Goal: Use online tool/utility: Utilize a website feature to perform a specific function

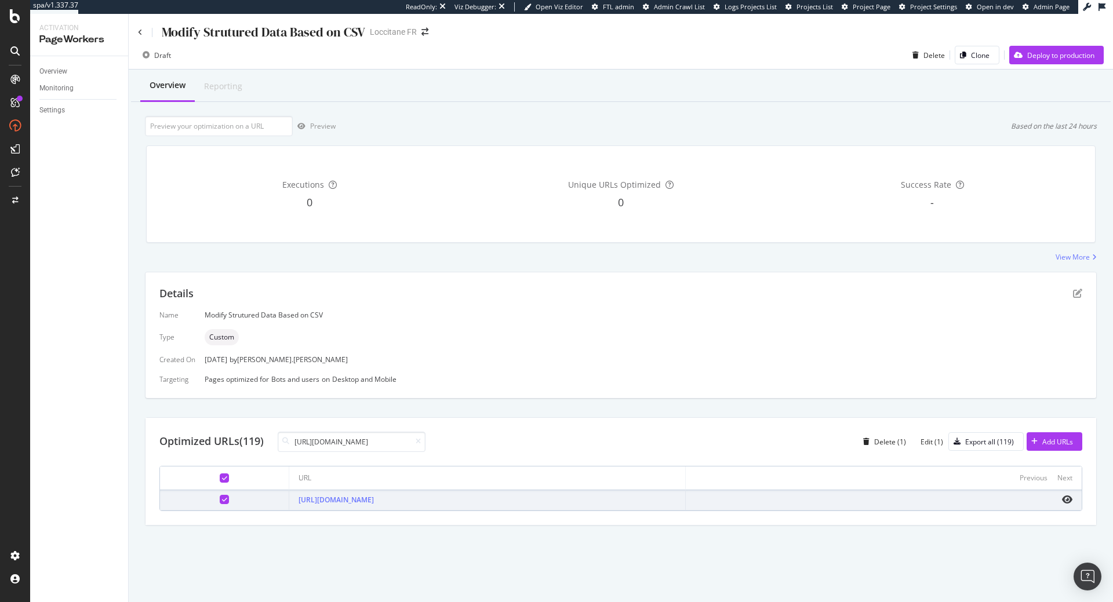
scroll to position [0, 107]
click at [220, 476] on div at bounding box center [224, 478] width 9 height 9
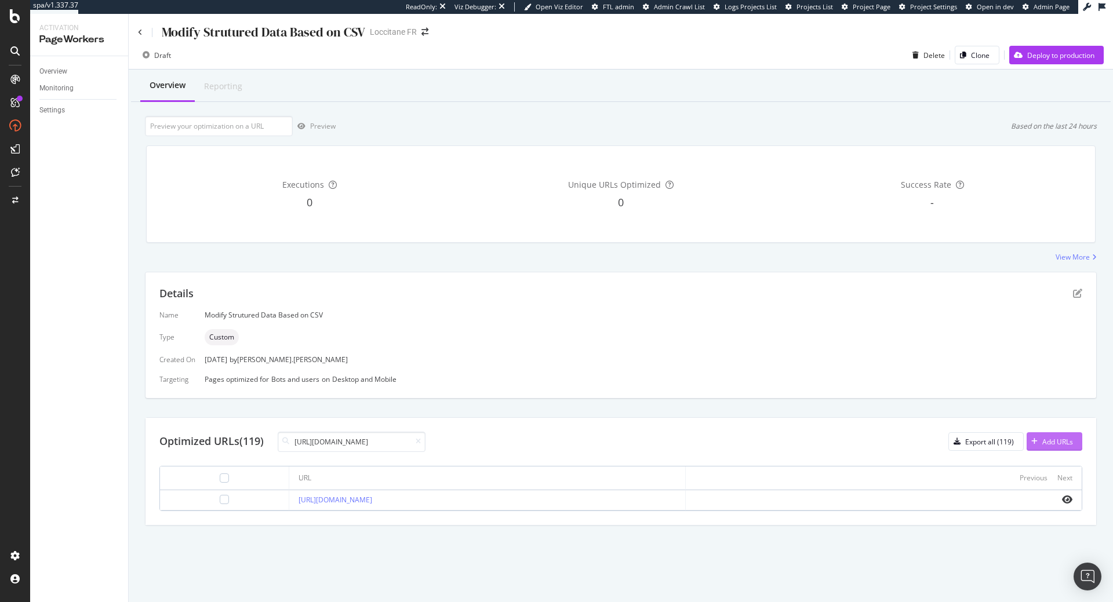
click at [1045, 441] on div "Add URLs" at bounding box center [1057, 442] width 31 height 10
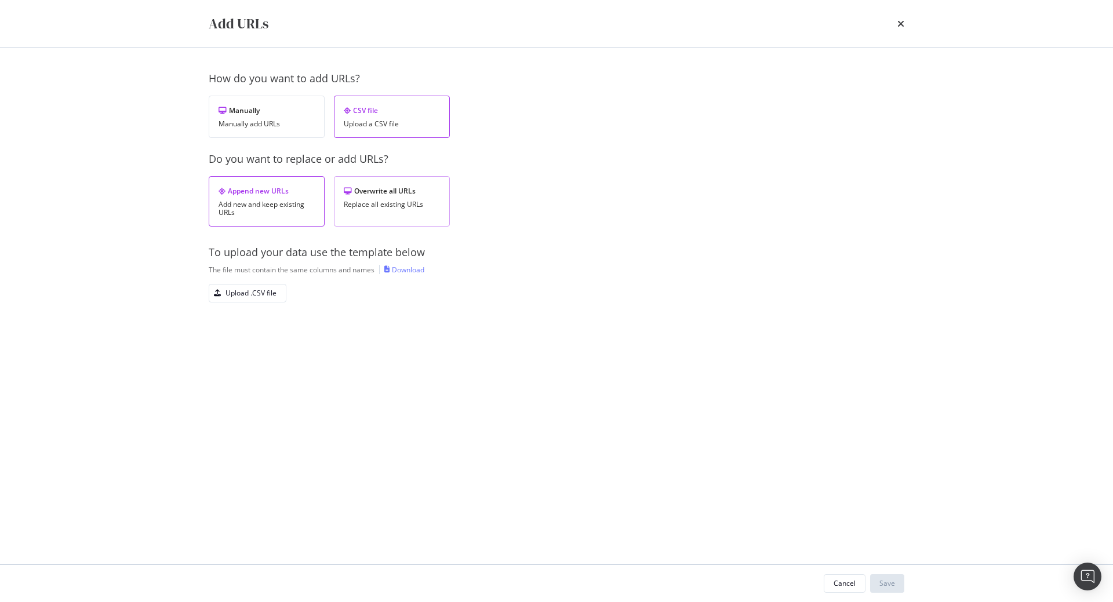
click at [407, 207] on div "Replace all existing URLs" at bounding box center [392, 205] width 96 height 8
click at [262, 288] on div "Upload .CSV file" at bounding box center [242, 293] width 67 height 16
click at [890, 584] on div "Save" at bounding box center [887, 584] width 16 height 10
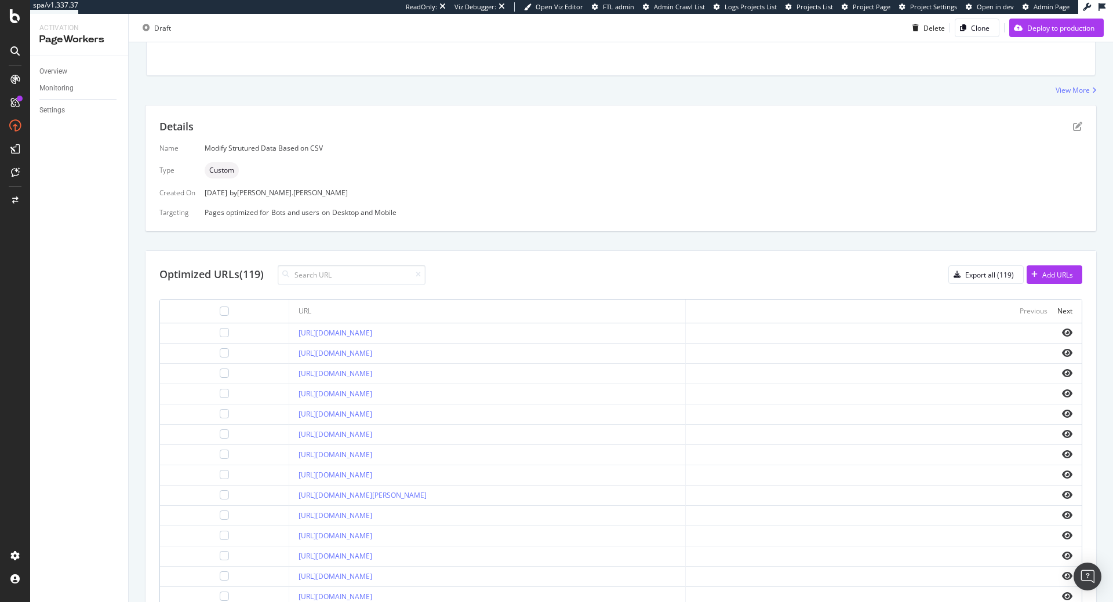
scroll to position [248, 0]
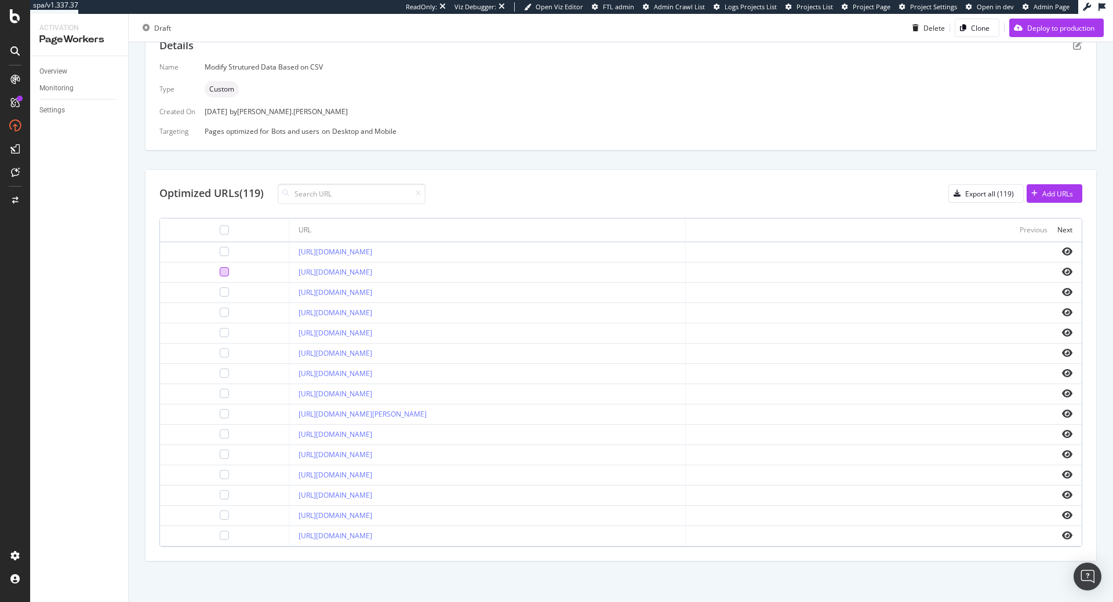
click at [220, 272] on div at bounding box center [224, 271] width 9 height 9
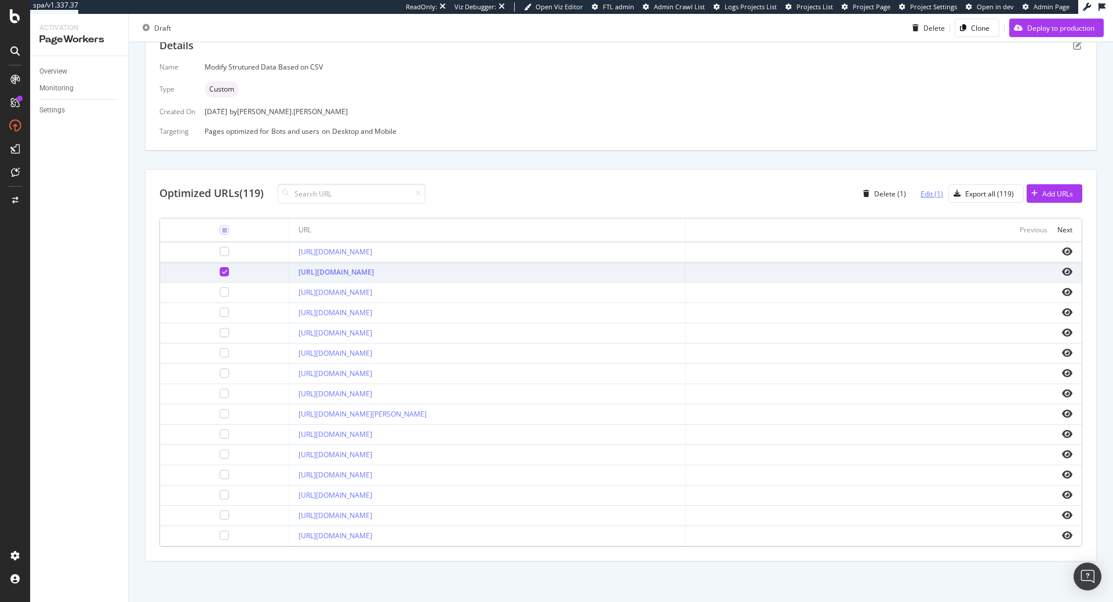
click at [936, 194] on div "Edit (1)" at bounding box center [932, 194] width 23 height 10
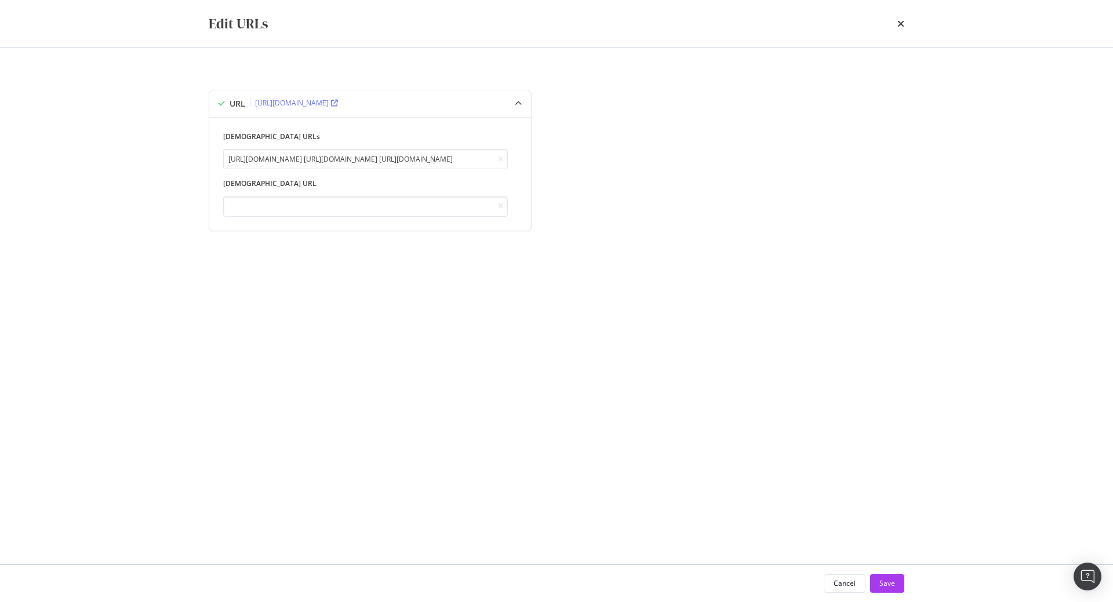
click at [904, 30] on div "times" at bounding box center [900, 24] width 7 height 20
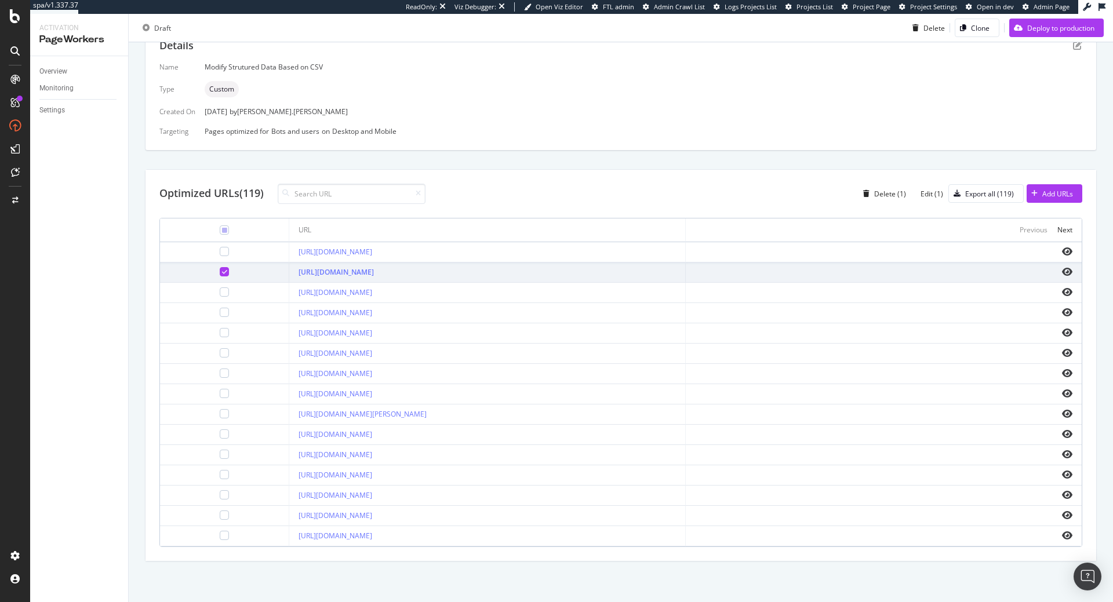
click at [222, 272] on icon at bounding box center [224, 272] width 5 height 6
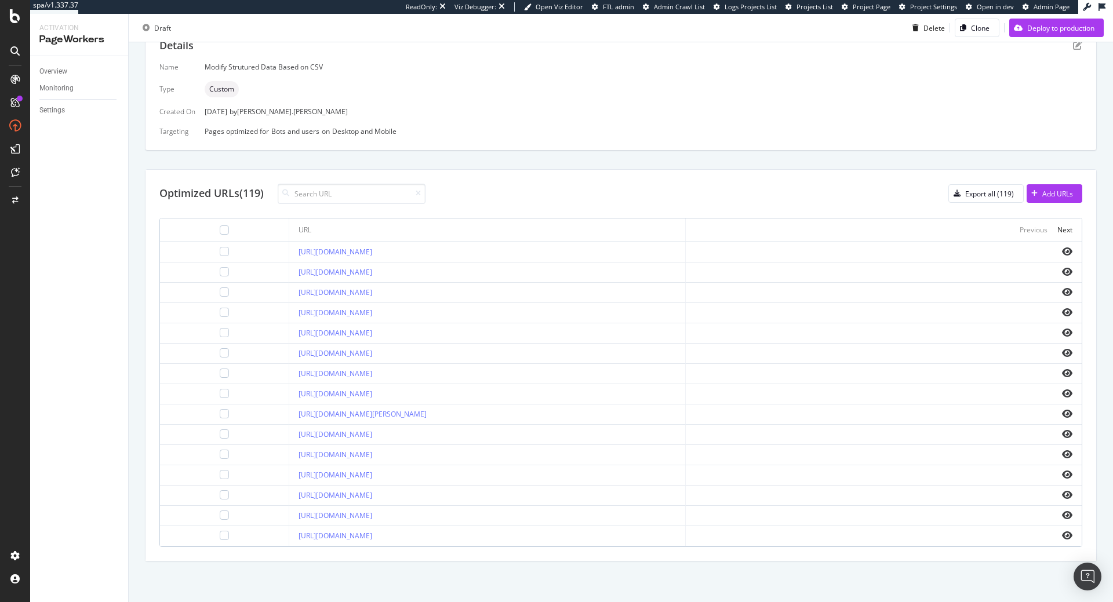
scroll to position [0, 0]
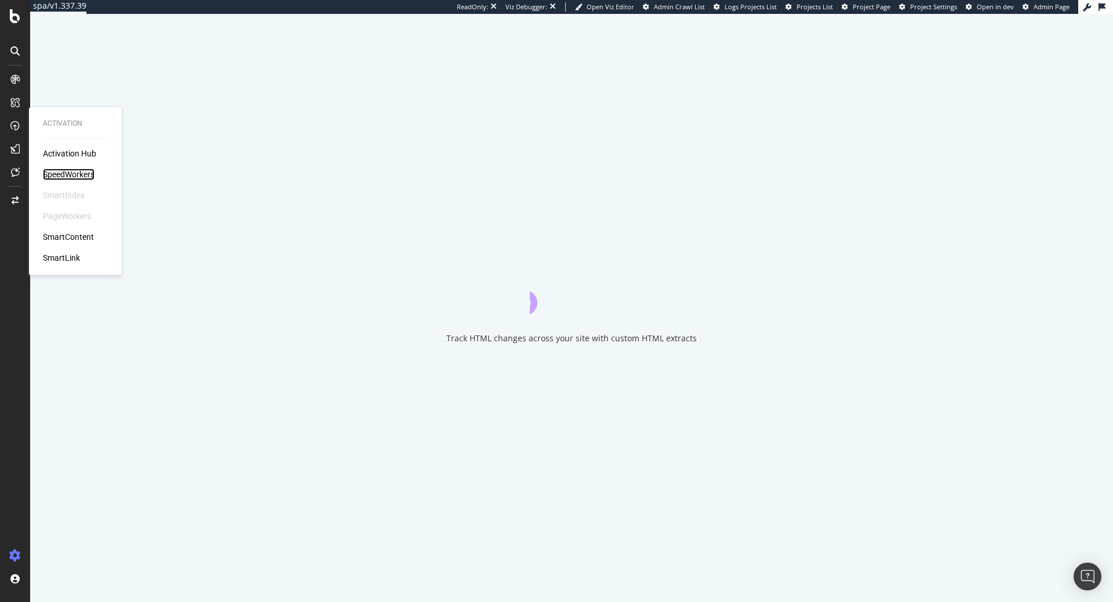
click at [81, 169] on div "SpeedWorkers" at bounding box center [69, 175] width 52 height 12
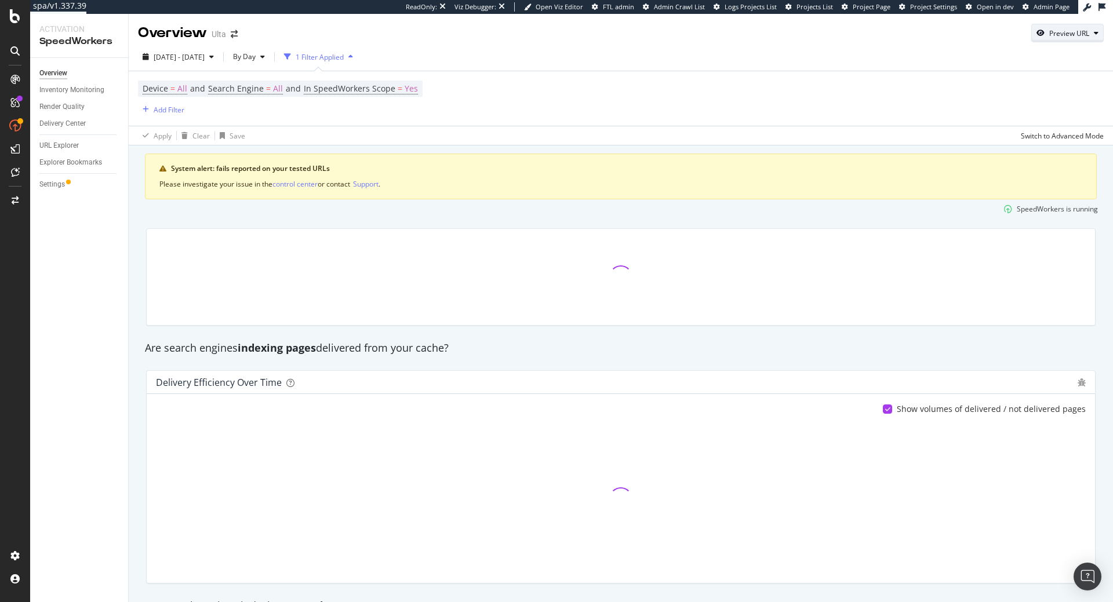
click at [1099, 28] on div "Preview URL" at bounding box center [1067, 33] width 71 height 16
click at [1049, 82] on input "url" at bounding box center [1032, 87] width 126 height 20
paste input "external-access-key:botify-f09wysxjrka7o8mzqctb51g6l4e23n"
type input "external-access-key:botify-f09wysxjrka7o8mzqctb51g6l4e23n"
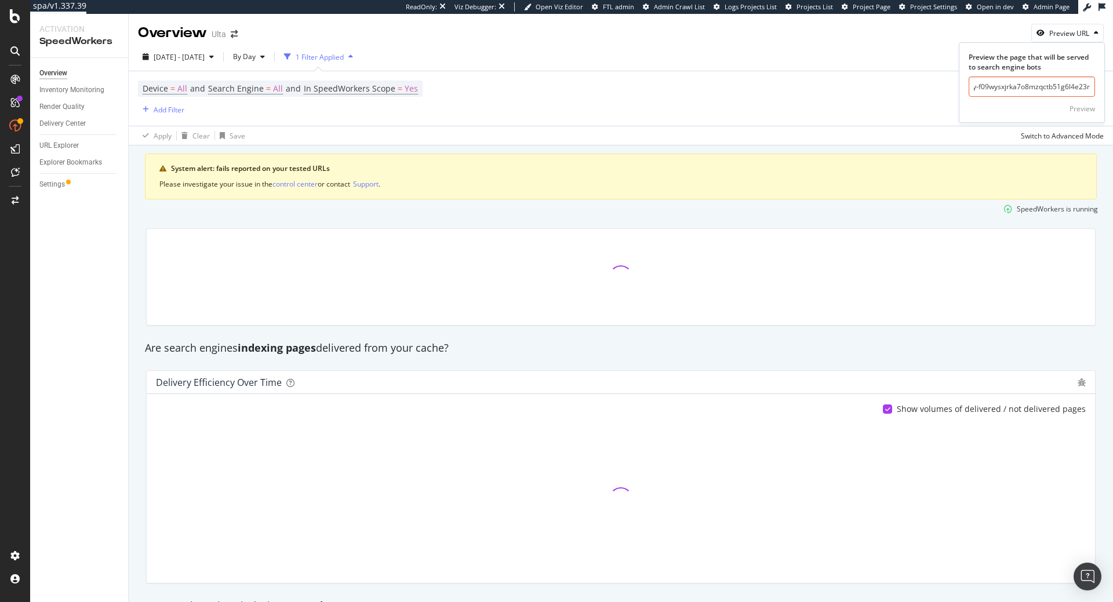
click at [1020, 88] on input "external-access-key:botify-f09wysxjrka7o8mzqctb51g6l4e23n" at bounding box center [1032, 87] width 126 height 20
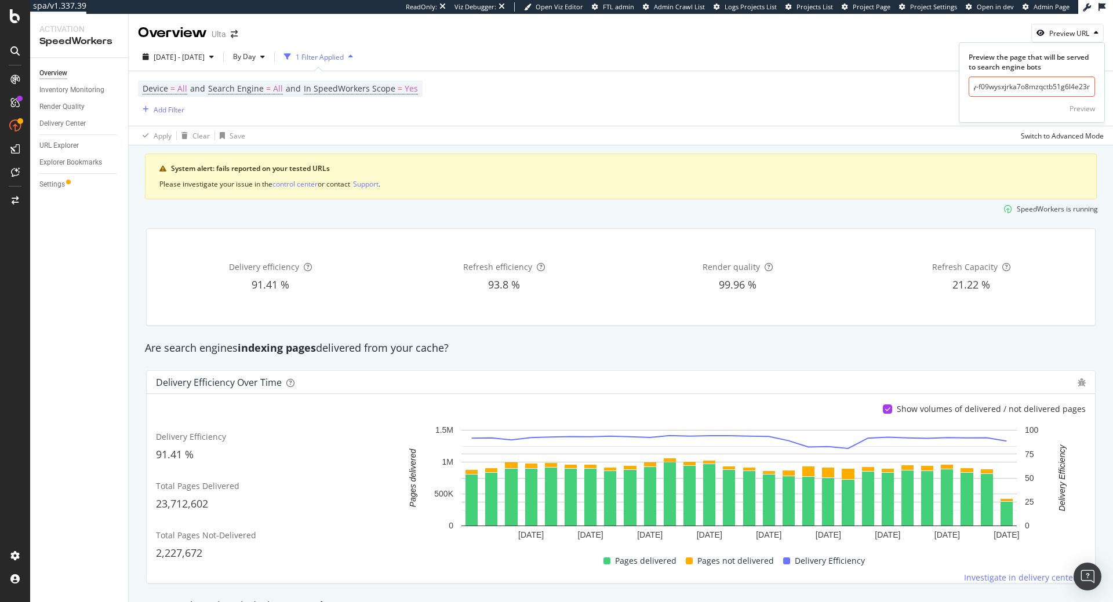
click at [1020, 88] on input "external-access-key:botify-f09wysxjrka7o8mzqctb51g6l4e23n" at bounding box center [1032, 87] width 126 height 20
paste input "[URL][DOMAIN_NAME]"
type input "[URL][DOMAIN_NAME]"
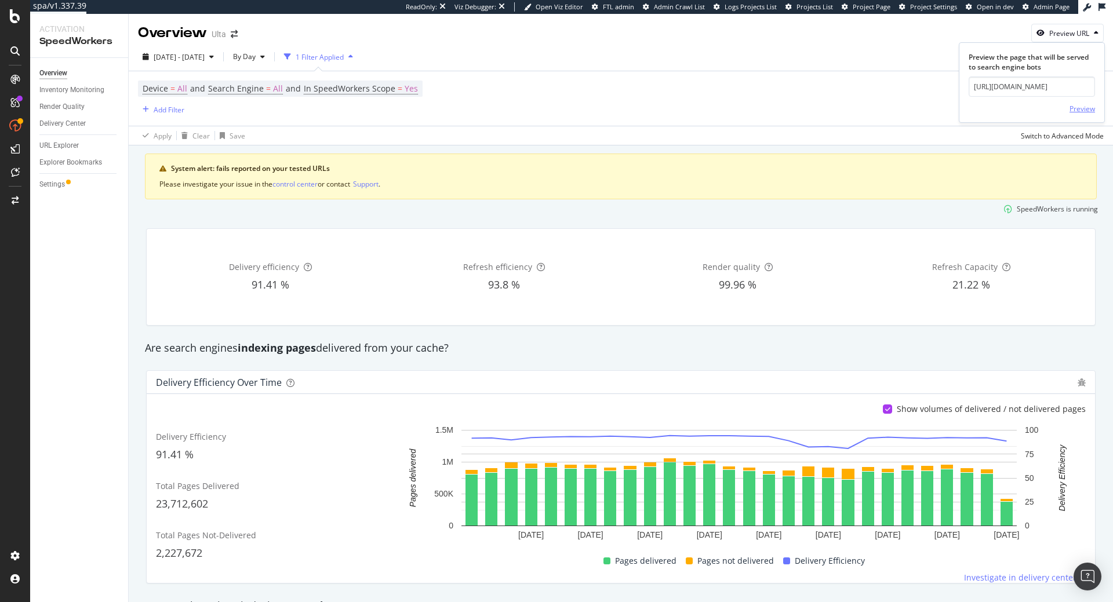
click at [1086, 108] on div "Preview" at bounding box center [1082, 109] width 26 height 10
